Goal: Find specific page/section: Find specific page/section

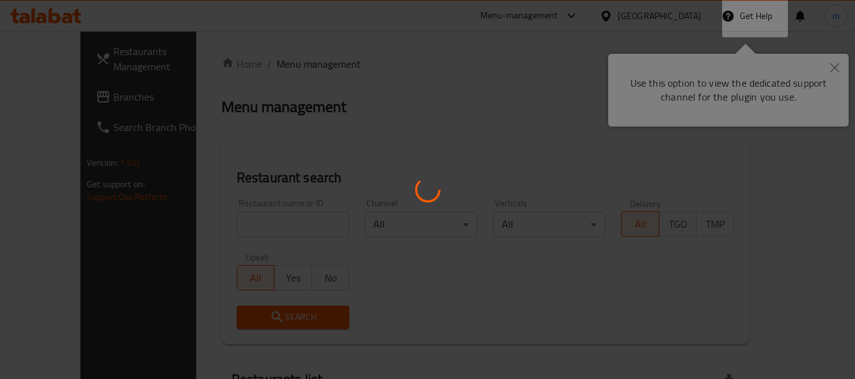
click at [836, 65] on div at bounding box center [427, 189] width 855 height 379
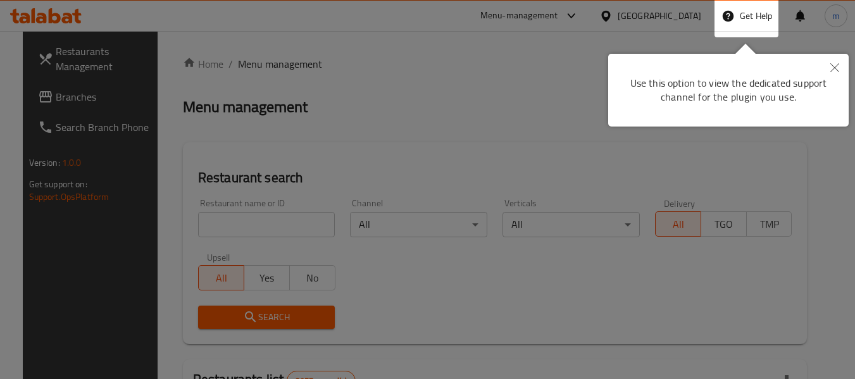
click at [836, 62] on button "Close" at bounding box center [835, 68] width 28 height 29
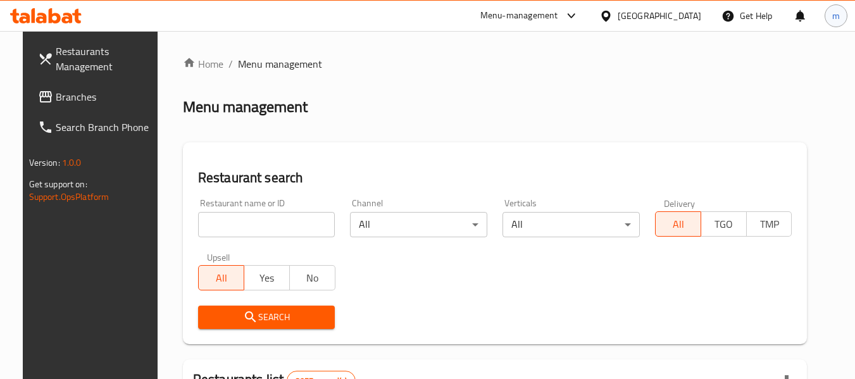
click at [843, 17] on div "m" at bounding box center [836, 15] width 23 height 23
click at [579, 16] on icon at bounding box center [571, 15] width 15 height 15
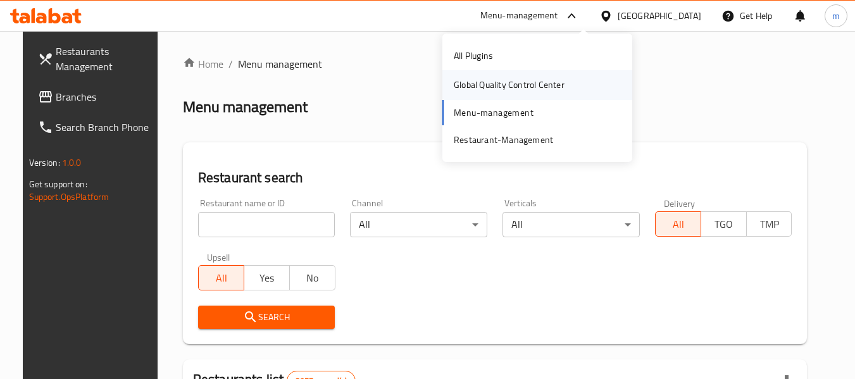
click at [551, 85] on div "Global Quality Control Center" at bounding box center [509, 85] width 111 height 14
